Goal: Information Seeking & Learning: Find specific fact

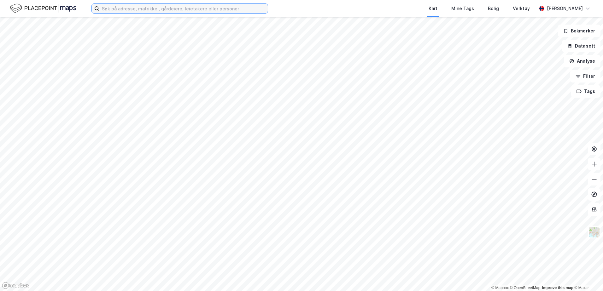
click at [177, 6] on input at bounding box center [183, 8] width 168 height 9
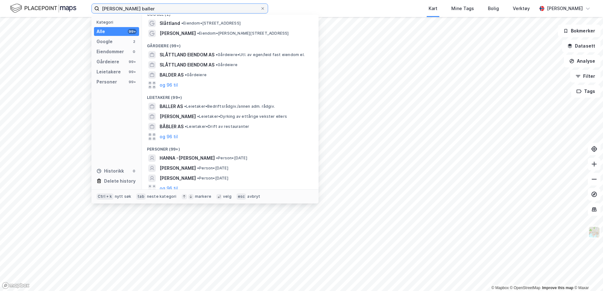
scroll to position [12, 0]
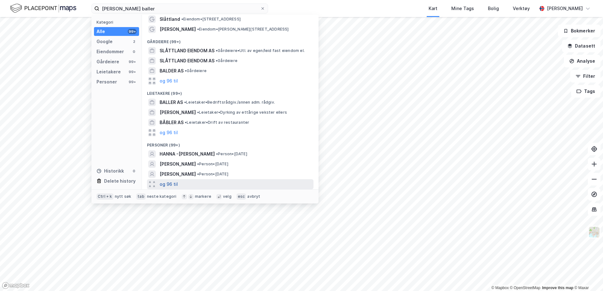
click at [172, 184] on button "og 96 til" at bounding box center [169, 185] width 18 height 8
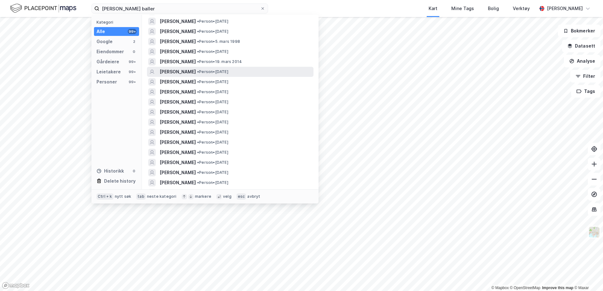
scroll to position [138, 0]
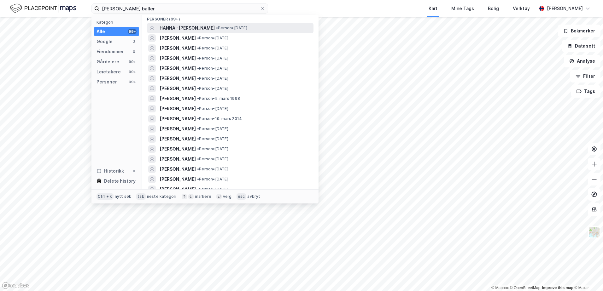
click at [215, 25] on span "HANNA -[PERSON_NAME]" at bounding box center [187, 28] width 55 height 8
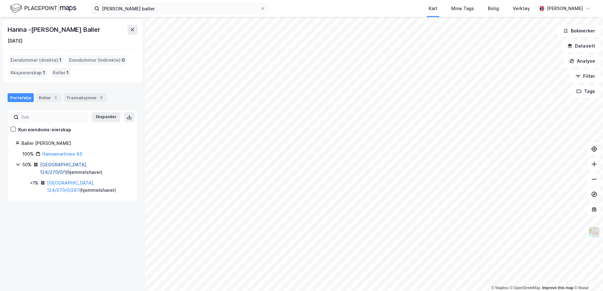
click at [61, 165] on link "[GEOGRAPHIC_DATA], 124/270/0/1" at bounding box center [63, 168] width 47 height 13
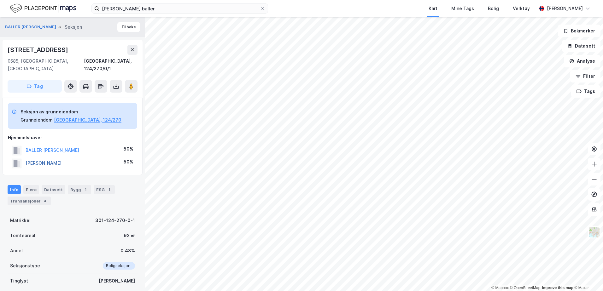
click at [0, 0] on button "[PERSON_NAME]" at bounding box center [0, 0] width 0 height 0
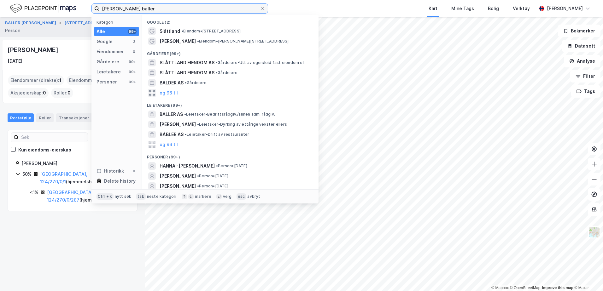
drag, startPoint x: 167, startPoint y: 5, endPoint x: 62, endPoint y: 10, distance: 105.4
click at [62, 10] on div "[PERSON_NAME] baller Kategori Alle 99+ Google 2 Eiendommer 0 Gårdeiere 99+ Leie…" at bounding box center [301, 8] width 603 height 17
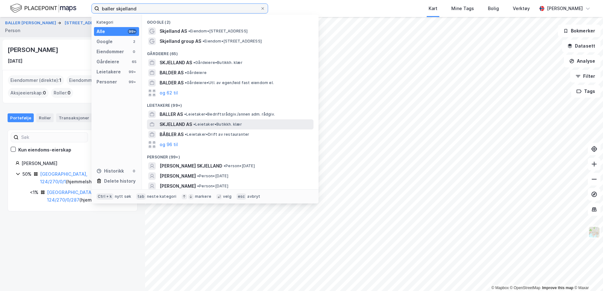
scroll to position [32, 0]
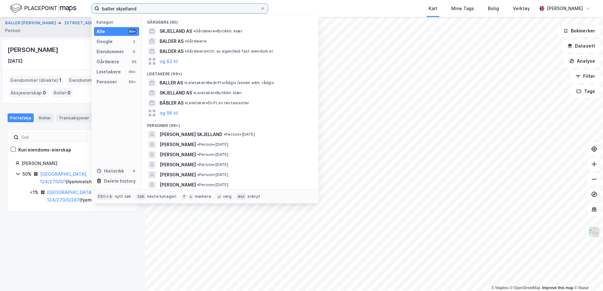
type input "baller skjelland"
